Goal: Use online tool/utility: Use online tool/utility

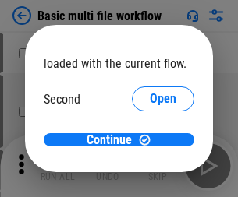
click at [150, 140] on span "Open" at bounding box center [163, 146] width 27 height 12
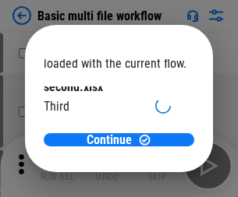
scroll to position [44, 0]
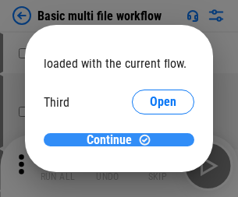
click at [113, 140] on span "Continue" at bounding box center [109, 140] width 45 height 12
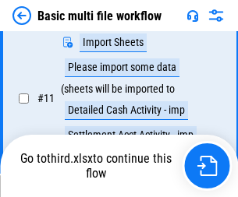
scroll to position [653, 0]
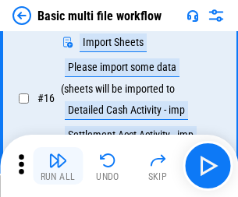
click at [58, 166] on img "button" at bounding box center [57, 160] width 19 height 19
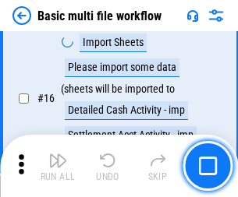
scroll to position [1038, 0]
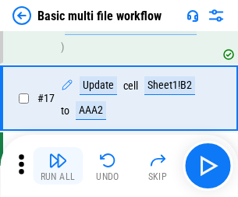
click at [58, 166] on img "button" at bounding box center [57, 160] width 19 height 19
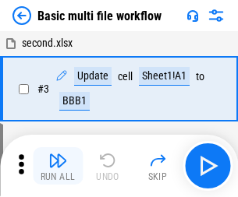
click at [58, 166] on img "button" at bounding box center [57, 160] width 19 height 19
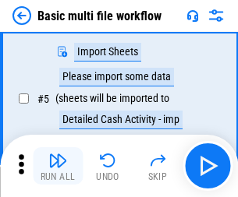
click at [58, 166] on img "button" at bounding box center [57, 160] width 19 height 19
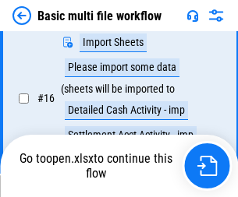
scroll to position [1038, 0]
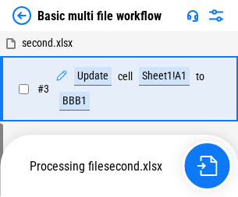
scroll to position [166, 0]
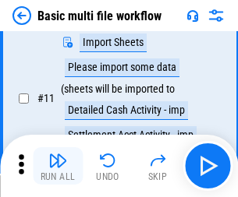
click at [58, 166] on img "button" at bounding box center [57, 160] width 19 height 19
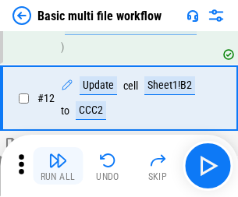
click at [58, 166] on img "button" at bounding box center [57, 160] width 19 height 19
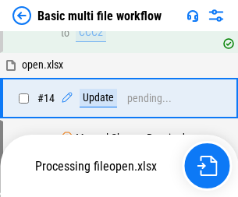
scroll to position [928, 0]
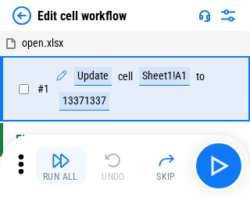
click at [58, 166] on img "button" at bounding box center [60, 160] width 19 height 19
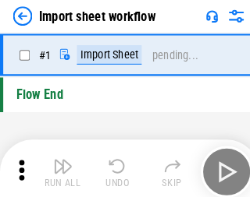
click at [58, 166] on img "button" at bounding box center [60, 160] width 19 height 19
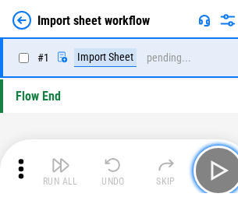
scroll to position [5, 0]
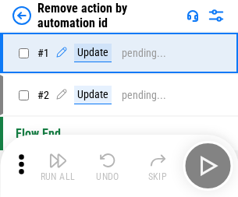
click at [58, 166] on img "button" at bounding box center [57, 160] width 19 height 19
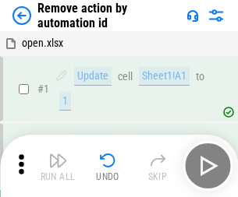
scroll to position [58, 0]
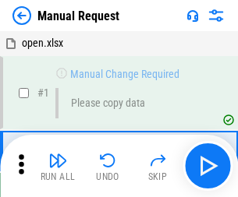
scroll to position [53, 0]
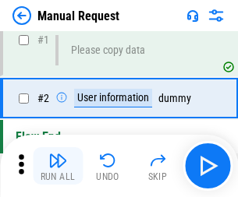
click at [58, 166] on img "button" at bounding box center [57, 160] width 19 height 19
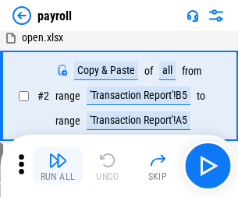
click at [58, 166] on img "button" at bounding box center [57, 160] width 19 height 19
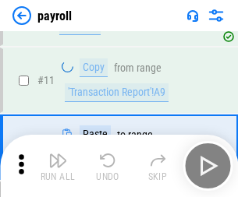
scroll to position [113, 0]
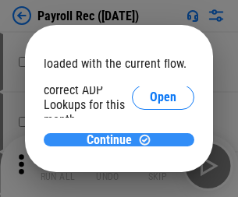
click at [113, 140] on span "Continue" at bounding box center [109, 140] width 45 height 12
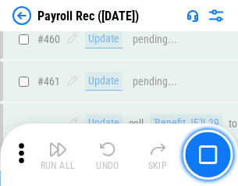
scroll to position [8315, 0]
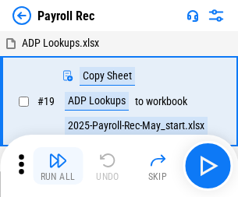
click at [58, 166] on img "button" at bounding box center [57, 160] width 19 height 19
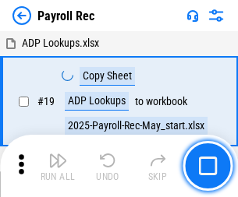
scroll to position [95, 0]
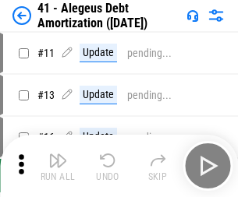
click at [58, 166] on img "button" at bounding box center [57, 160] width 19 height 19
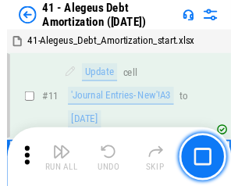
scroll to position [193, 0]
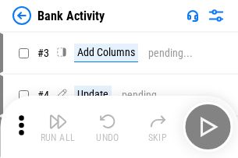
click at [58, 127] on img "button" at bounding box center [57, 121] width 19 height 19
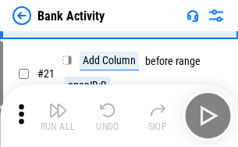
scroll to position [418, 0]
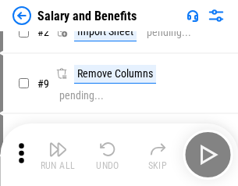
click at [58, 154] on img "button" at bounding box center [57, 149] width 19 height 19
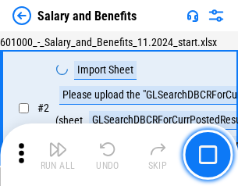
scroll to position [113, 0]
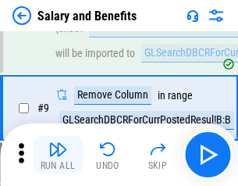
click at [58, 154] on img "button" at bounding box center [57, 149] width 19 height 19
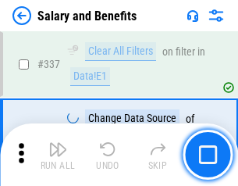
scroll to position [7306, 0]
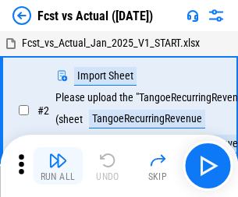
click at [58, 154] on img "button" at bounding box center [57, 160] width 19 height 19
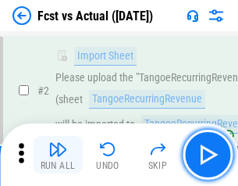
scroll to position [146, 0]
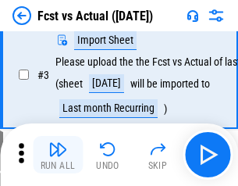
click at [58, 154] on img "button" at bounding box center [57, 149] width 19 height 19
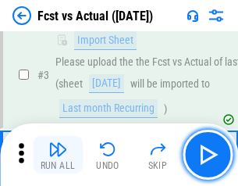
scroll to position [234, 0]
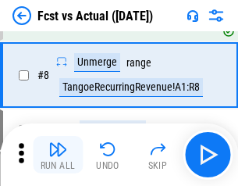
click at [58, 154] on img "button" at bounding box center [57, 149] width 19 height 19
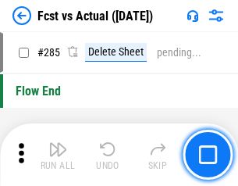
scroll to position [7384, 0]
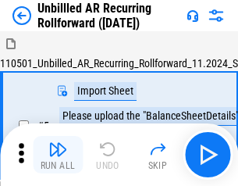
click at [58, 154] on img "button" at bounding box center [57, 149] width 19 height 19
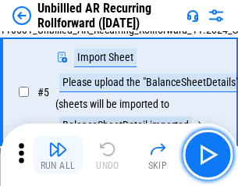
scroll to position [147, 0]
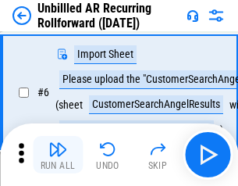
click at [58, 154] on img "button" at bounding box center [57, 149] width 19 height 19
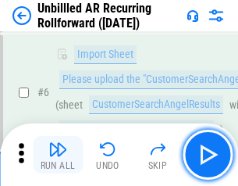
scroll to position [251, 0]
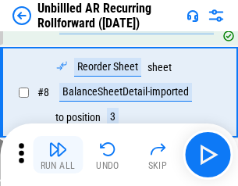
click at [58, 154] on img "button" at bounding box center [57, 149] width 19 height 19
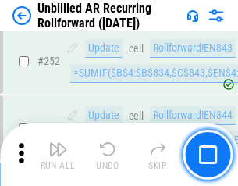
scroll to position [5300, 0]
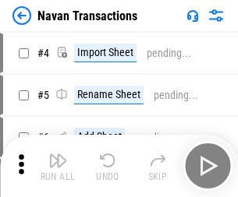
click at [58, 154] on img "button" at bounding box center [57, 160] width 19 height 19
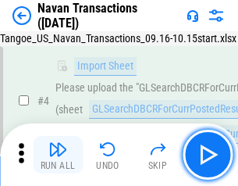
scroll to position [134, 0]
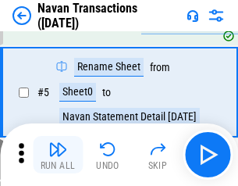
click at [58, 154] on img "button" at bounding box center [57, 149] width 19 height 19
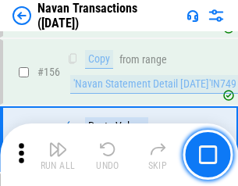
scroll to position [5059, 0]
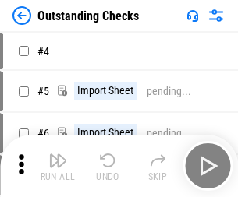
click at [58, 154] on img "button" at bounding box center [57, 160] width 19 height 19
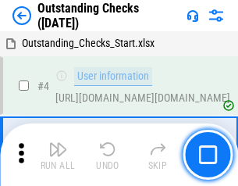
scroll to position [163, 0]
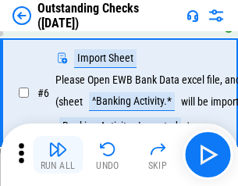
click at [58, 154] on img "button" at bounding box center [57, 149] width 19 height 19
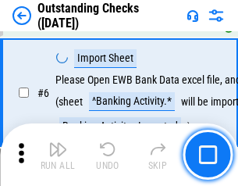
scroll to position [251, 0]
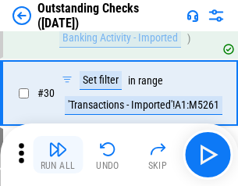
click at [58, 154] on img "button" at bounding box center [57, 149] width 19 height 19
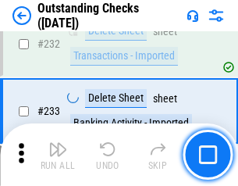
scroll to position [4738, 0]
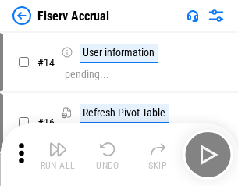
click at [58, 154] on img "button" at bounding box center [57, 149] width 19 height 19
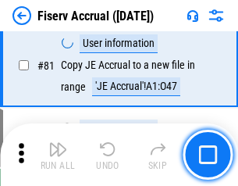
scroll to position [2050, 0]
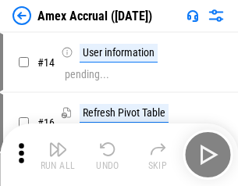
click at [58, 154] on img "button" at bounding box center [57, 149] width 19 height 19
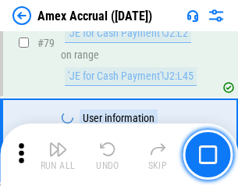
scroll to position [2025, 0]
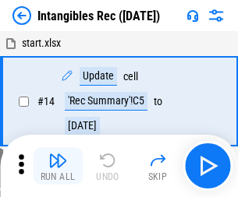
click at [58, 166] on img "button" at bounding box center [57, 160] width 19 height 19
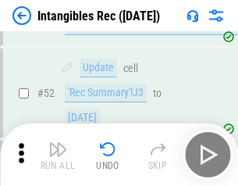
scroll to position [608, 0]
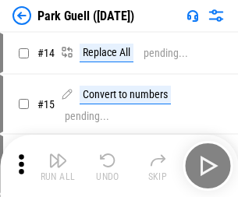
click at [58, 154] on img "button" at bounding box center [57, 160] width 19 height 19
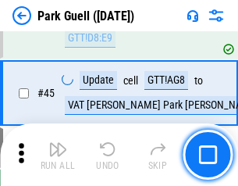
scroll to position [1951, 0]
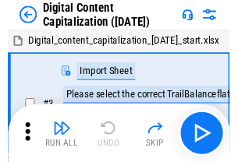
scroll to position [146, 0]
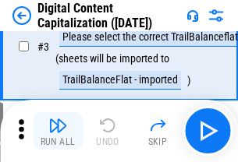
click at [58, 131] on img "button" at bounding box center [57, 125] width 19 height 19
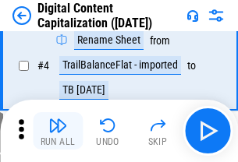
click at [58, 131] on img "button" at bounding box center [57, 125] width 19 height 19
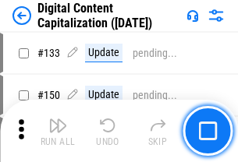
scroll to position [1655, 0]
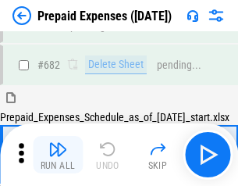
click at [58, 154] on img "button" at bounding box center [57, 149] width 19 height 19
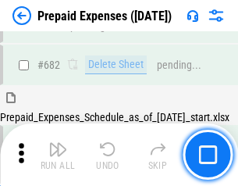
scroll to position [4290, 0]
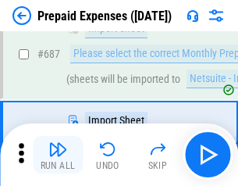
click at [58, 154] on img "button" at bounding box center [57, 149] width 19 height 19
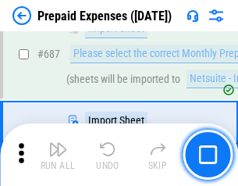
scroll to position [4370, 0]
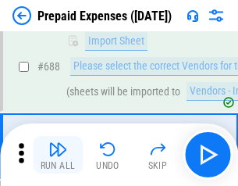
click at [58, 154] on img "button" at bounding box center [57, 149] width 19 height 19
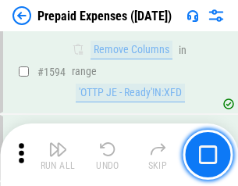
scroll to position [15191, 0]
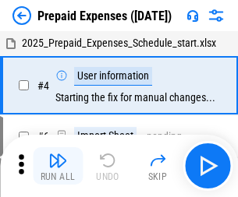
click at [58, 166] on img "button" at bounding box center [57, 160] width 19 height 19
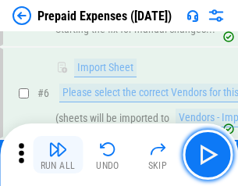
scroll to position [148, 0]
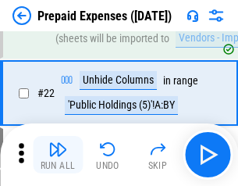
click at [58, 154] on img "button" at bounding box center [57, 149] width 19 height 19
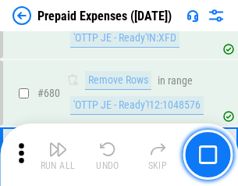
scroll to position [5433, 0]
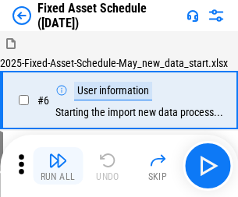
click at [58, 166] on img "button" at bounding box center [57, 160] width 19 height 19
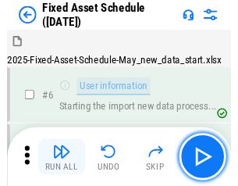
scroll to position [164, 0]
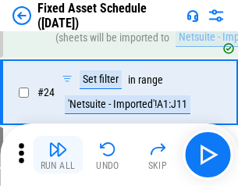
click at [58, 154] on img "button" at bounding box center [57, 149] width 19 height 19
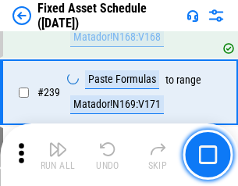
scroll to position [4833, 0]
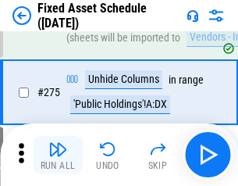
click at [58, 154] on img "button" at bounding box center [57, 149] width 19 height 19
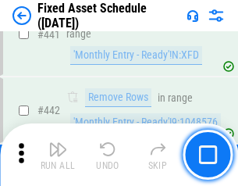
scroll to position [6975, 0]
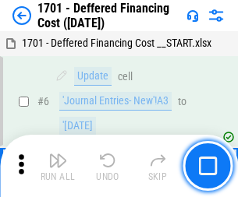
scroll to position [187, 0]
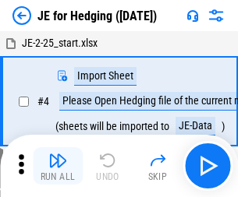
click at [58, 154] on img "button" at bounding box center [57, 160] width 19 height 19
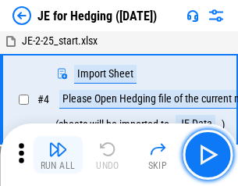
scroll to position [88, 0]
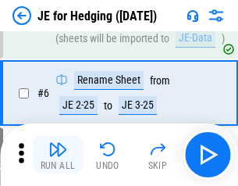
click at [58, 154] on img "button" at bounding box center [57, 149] width 19 height 19
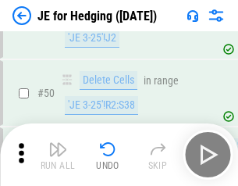
scroll to position [1010, 0]
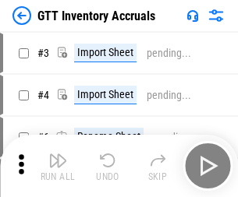
click at [58, 154] on img "button" at bounding box center [57, 160] width 19 height 19
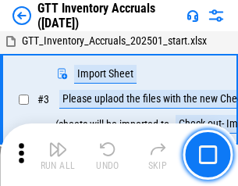
scroll to position [101, 0]
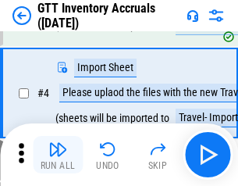
click at [58, 154] on img "button" at bounding box center [57, 149] width 19 height 19
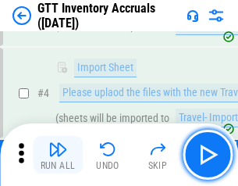
scroll to position [180, 0]
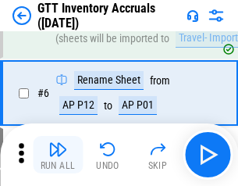
click at [58, 154] on img "button" at bounding box center [57, 149] width 19 height 19
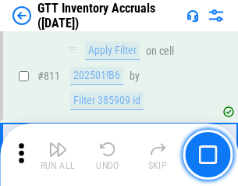
scroll to position [11843, 0]
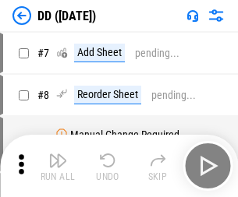
click at [58, 166] on img "button" at bounding box center [57, 160] width 19 height 19
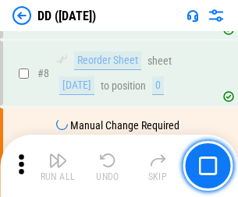
scroll to position [151, 0]
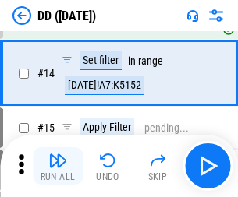
click at [58, 166] on img "button" at bounding box center [57, 160] width 19 height 19
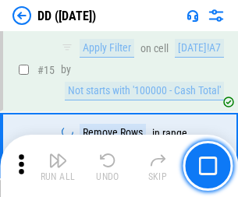
scroll to position [401, 0]
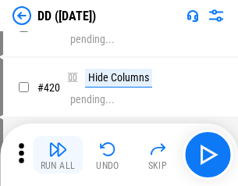
click at [58, 154] on img "button" at bounding box center [57, 149] width 19 height 19
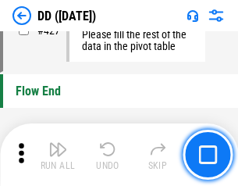
scroll to position [7468, 0]
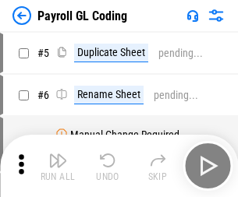
click at [58, 166] on img "button" at bounding box center [57, 160] width 19 height 19
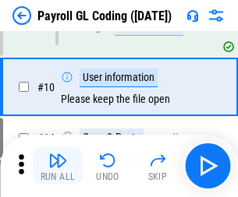
click at [58, 166] on img "button" at bounding box center [57, 160] width 19 height 19
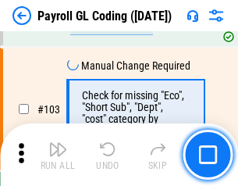
scroll to position [3661, 0]
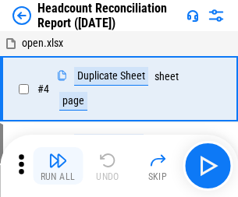
click at [58, 166] on img "button" at bounding box center [57, 160] width 19 height 19
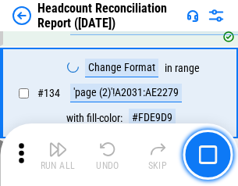
scroll to position [1876, 0]
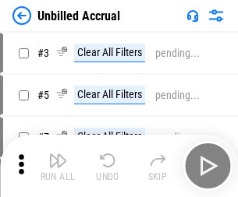
click at [58, 166] on img "button" at bounding box center [57, 160] width 19 height 19
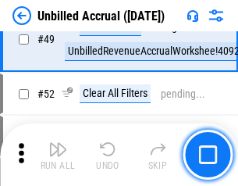
scroll to position [1415, 0]
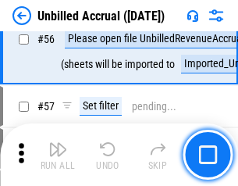
click at [58, 154] on img "button" at bounding box center [57, 149] width 19 height 19
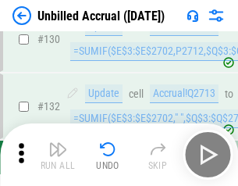
scroll to position [4647, 0]
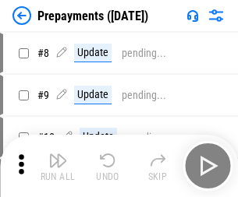
click at [58, 166] on img "button" at bounding box center [57, 160] width 19 height 19
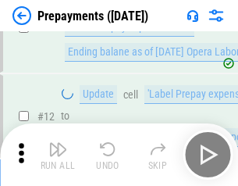
scroll to position [98, 0]
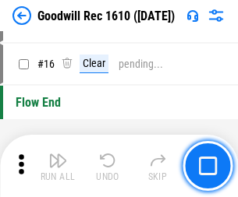
scroll to position [267, 0]
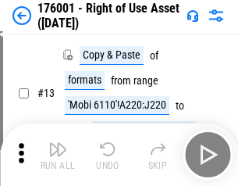
scroll to position [101, 0]
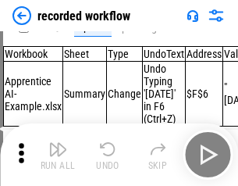
click at [58, 154] on img "button" at bounding box center [57, 149] width 19 height 19
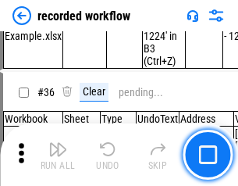
scroll to position [4877, 0]
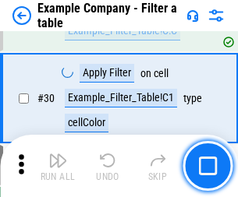
scroll to position [1428, 0]
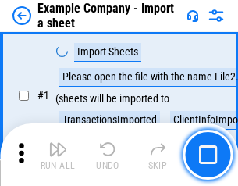
scroll to position [131, 0]
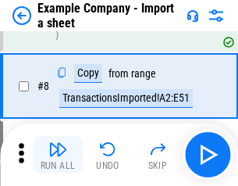
click at [58, 154] on img "button" at bounding box center [57, 149] width 19 height 19
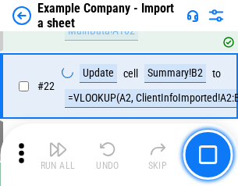
scroll to position [345, 0]
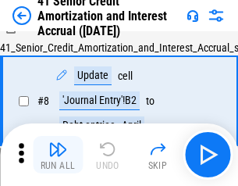
click at [58, 154] on img "button" at bounding box center [57, 149] width 19 height 19
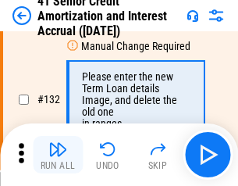
click at [58, 154] on img "button" at bounding box center [57, 149] width 19 height 19
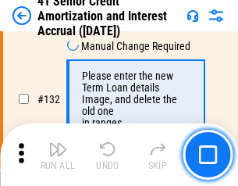
scroll to position [1631, 0]
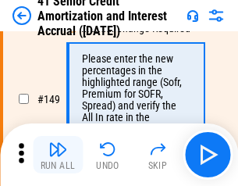
click at [58, 154] on img "button" at bounding box center [57, 149] width 19 height 19
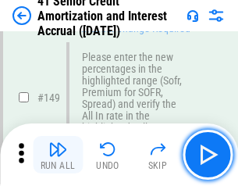
scroll to position [1794, 0]
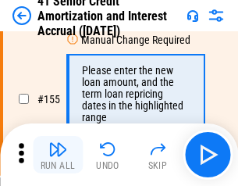
click at [58, 154] on img "button" at bounding box center [57, 149] width 19 height 19
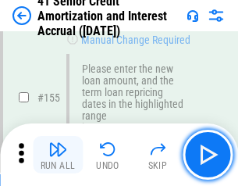
scroll to position [1902, 0]
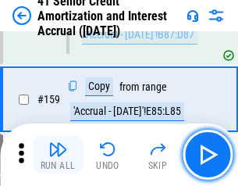
click at [58, 154] on img "button" at bounding box center [57, 149] width 19 height 19
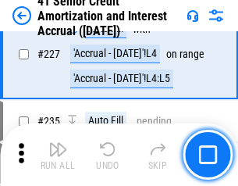
scroll to position [3494, 0]
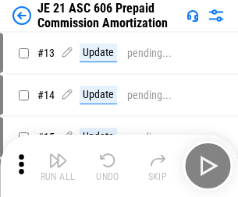
click at [58, 154] on img "button" at bounding box center [57, 160] width 19 height 19
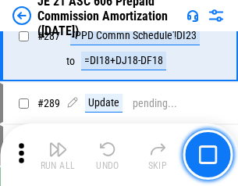
scroll to position [2871, 0]
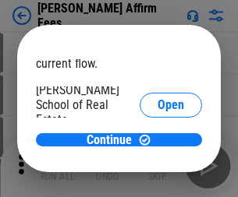
click at [158, 181] on span "Open" at bounding box center [171, 187] width 27 height 12
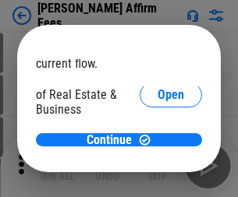
click at [158, 163] on span "Open" at bounding box center [171, 169] width 27 height 12
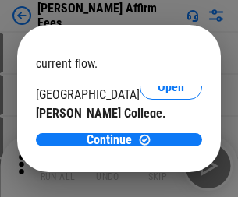
click at [158, 146] on span "Open" at bounding box center [171, 152] width 27 height 12
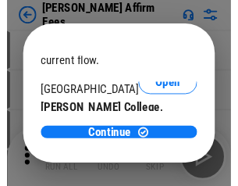
scroll to position [245, 0]
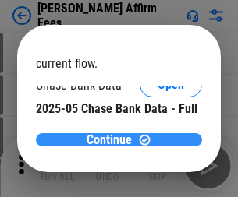
click at [113, 140] on span "Continue" at bounding box center [109, 140] width 45 height 12
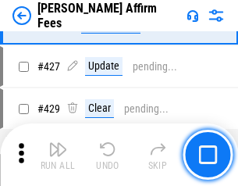
scroll to position [3589, 0]
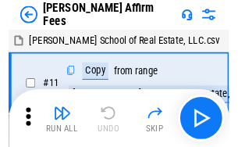
scroll to position [16, 0]
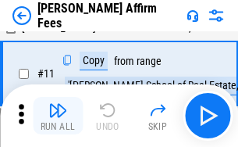
click at [58, 115] on img "button" at bounding box center [57, 110] width 19 height 19
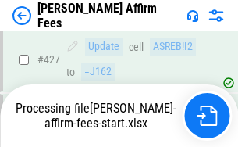
scroll to position [4092, 0]
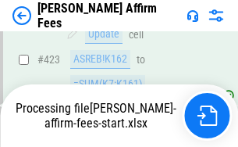
scroll to position [4092, 0]
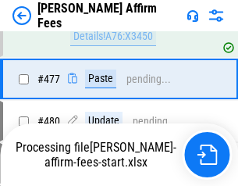
scroll to position [4163, 0]
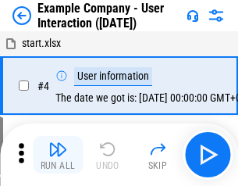
click at [58, 154] on img "button" at bounding box center [57, 149] width 19 height 19
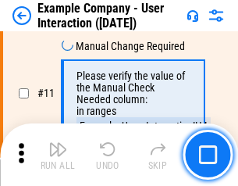
scroll to position [338, 0]
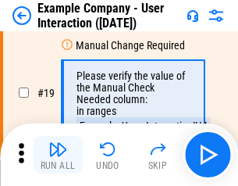
click at [58, 154] on img "button" at bounding box center [57, 149] width 19 height 19
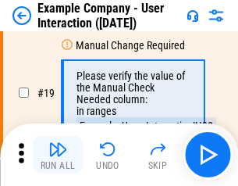
click at [58, 154] on img "button" at bounding box center [57, 149] width 19 height 19
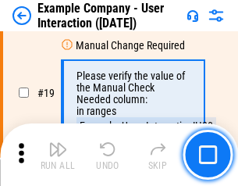
scroll to position [431, 0]
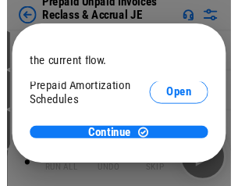
scroll to position [93, 0]
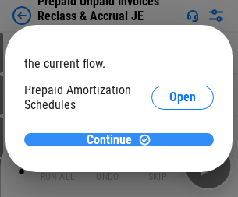
click at [113, 140] on span "Continue" at bounding box center [109, 140] width 45 height 12
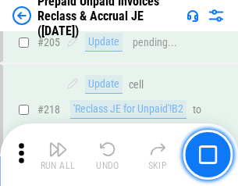
scroll to position [2022, 0]
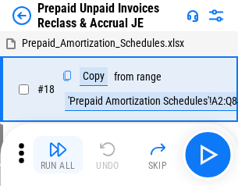
click at [58, 154] on img "button" at bounding box center [57, 149] width 19 height 19
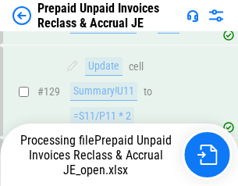
scroll to position [1943, 0]
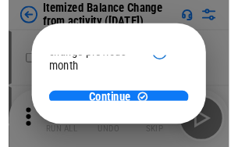
scroll to position [114, 0]
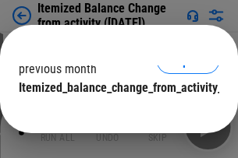
click at [113, 113] on span "Continue" at bounding box center [109, 119] width 45 height 12
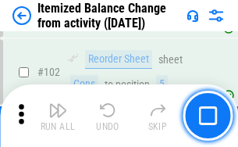
scroll to position [2610, 0]
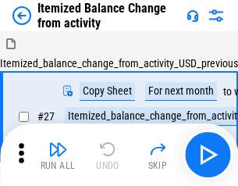
scroll to position [24, 0]
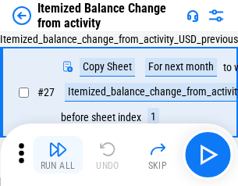
click at [58, 154] on img "button" at bounding box center [57, 149] width 19 height 19
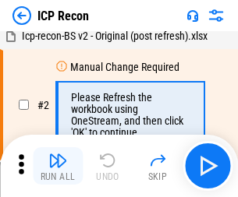
click at [58, 166] on img "button" at bounding box center [57, 160] width 19 height 19
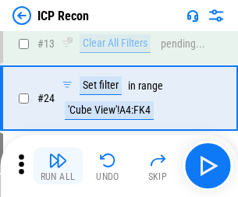
click at [58, 166] on img "button" at bounding box center [57, 160] width 19 height 19
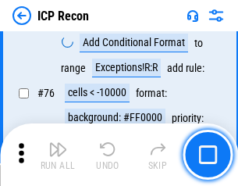
scroll to position [1402, 0]
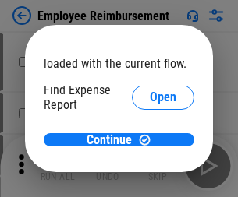
click at [150, 181] on span "Open" at bounding box center [163, 187] width 27 height 12
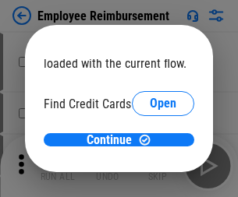
scroll to position [91, 0]
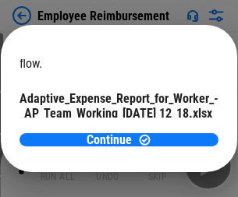
click at [174, 131] on span "Open" at bounding box center [187, 137] width 27 height 12
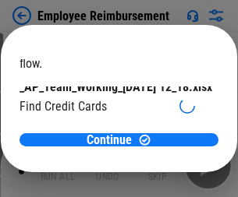
scroll to position [162, 0]
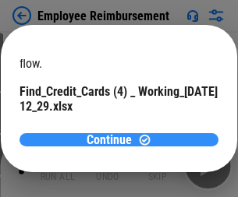
click at [113, 140] on span "Continue" at bounding box center [109, 140] width 45 height 12
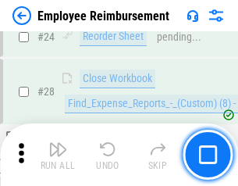
scroll to position [729, 0]
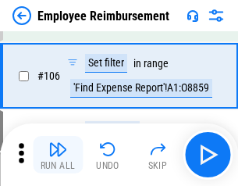
click at [58, 154] on img "button" at bounding box center [57, 149] width 19 height 19
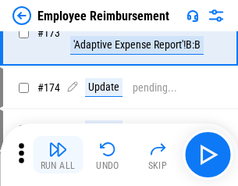
click at [58, 154] on img "button" at bounding box center [57, 149] width 19 height 19
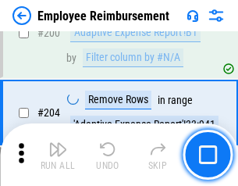
scroll to position [3948, 0]
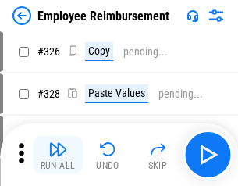
click at [58, 154] on img "button" at bounding box center [57, 149] width 19 height 19
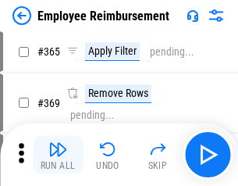
click at [58, 154] on img "button" at bounding box center [57, 149] width 19 height 19
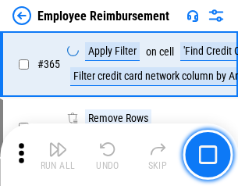
scroll to position [8044, 0]
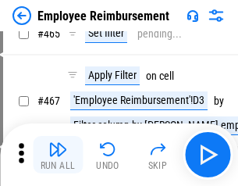
click at [58, 154] on img "button" at bounding box center [57, 149] width 19 height 19
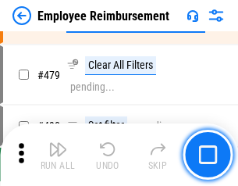
scroll to position [9636, 0]
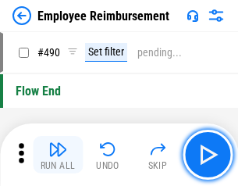
click at [58, 154] on img "button" at bounding box center [57, 149] width 19 height 19
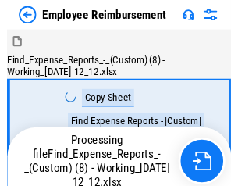
scroll to position [53, 0]
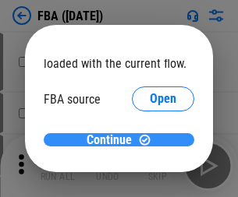
click at [113, 140] on span "Continue" at bounding box center [109, 140] width 45 height 12
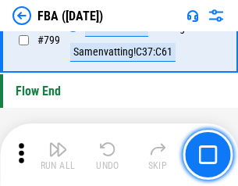
scroll to position [13967, 0]
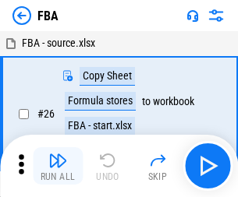
click at [58, 166] on img "button" at bounding box center [57, 160] width 19 height 19
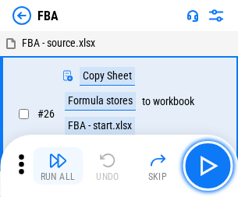
scroll to position [16, 0]
